Goal: Check status: Check status

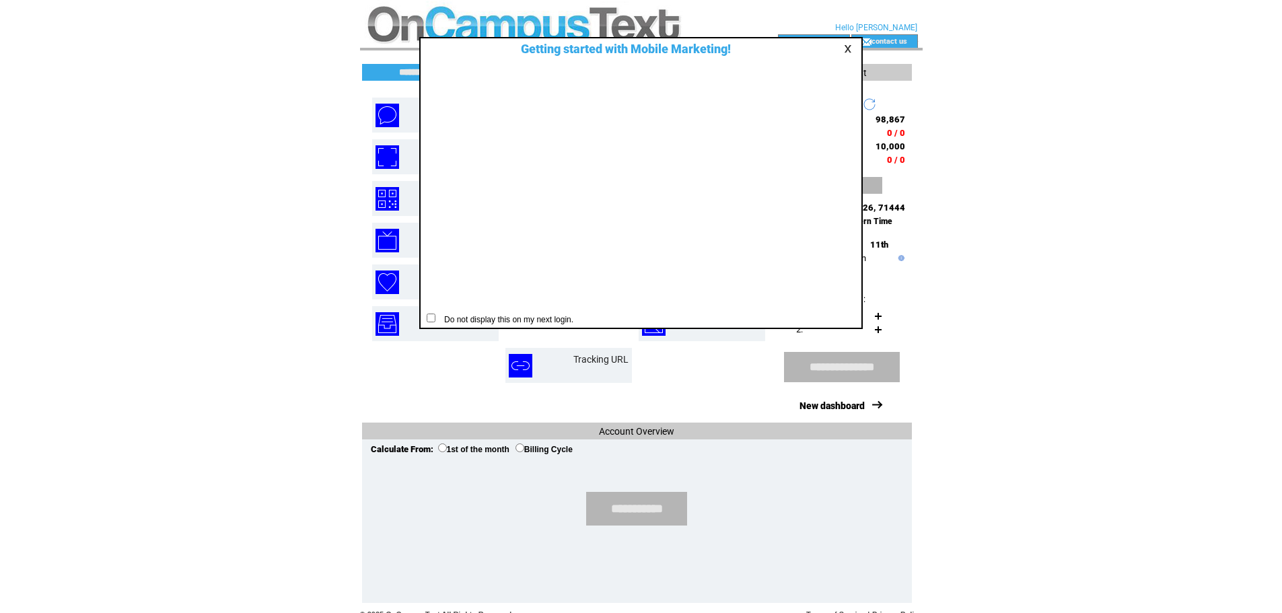
click at [847, 48] on link at bounding box center [850, 48] width 12 height 9
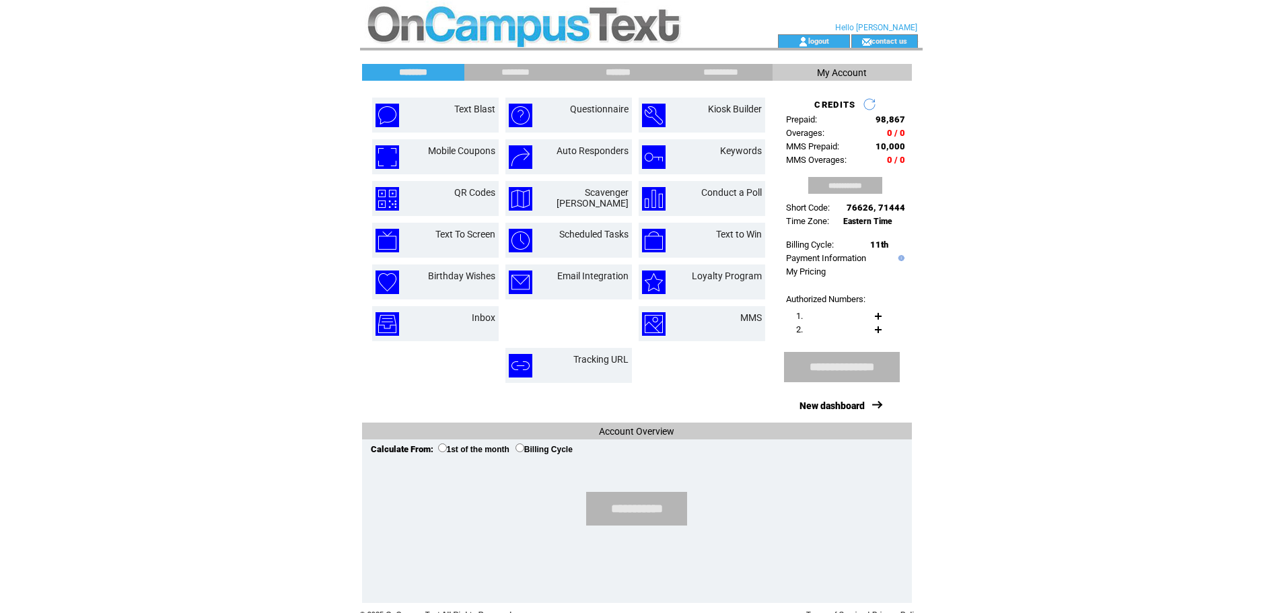
click at [626, 71] on input "*******" at bounding box center [618, 72] width 101 height 11
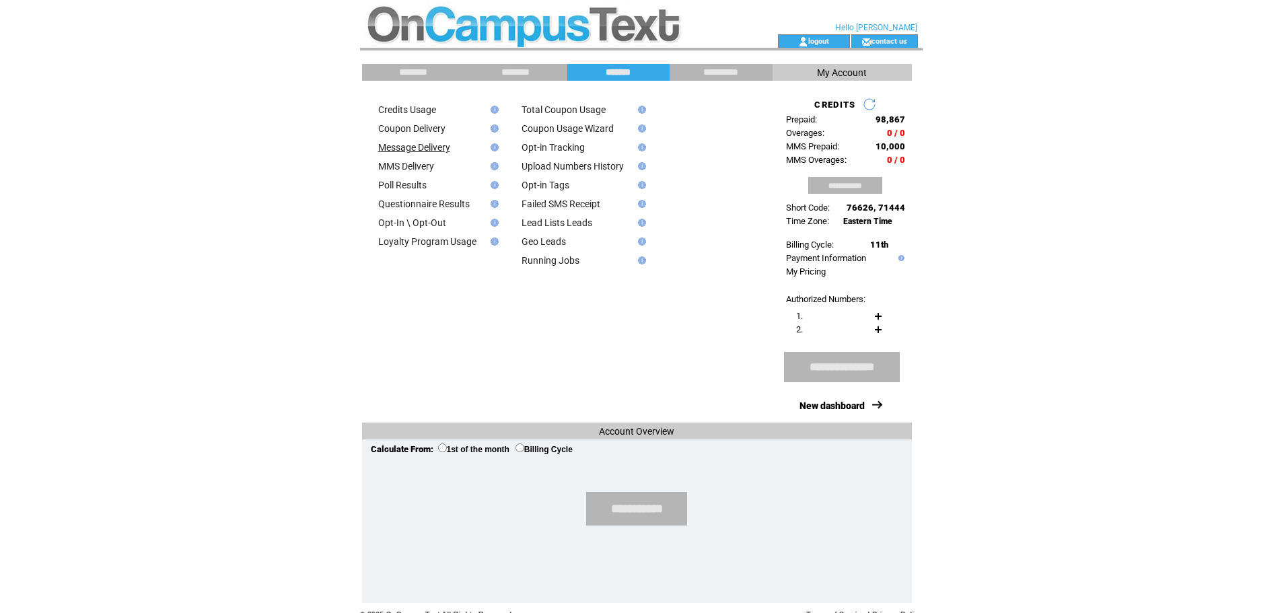
click at [433, 149] on link "Message Delivery" at bounding box center [414, 147] width 72 height 11
